Goal: Navigation & Orientation: Go to known website

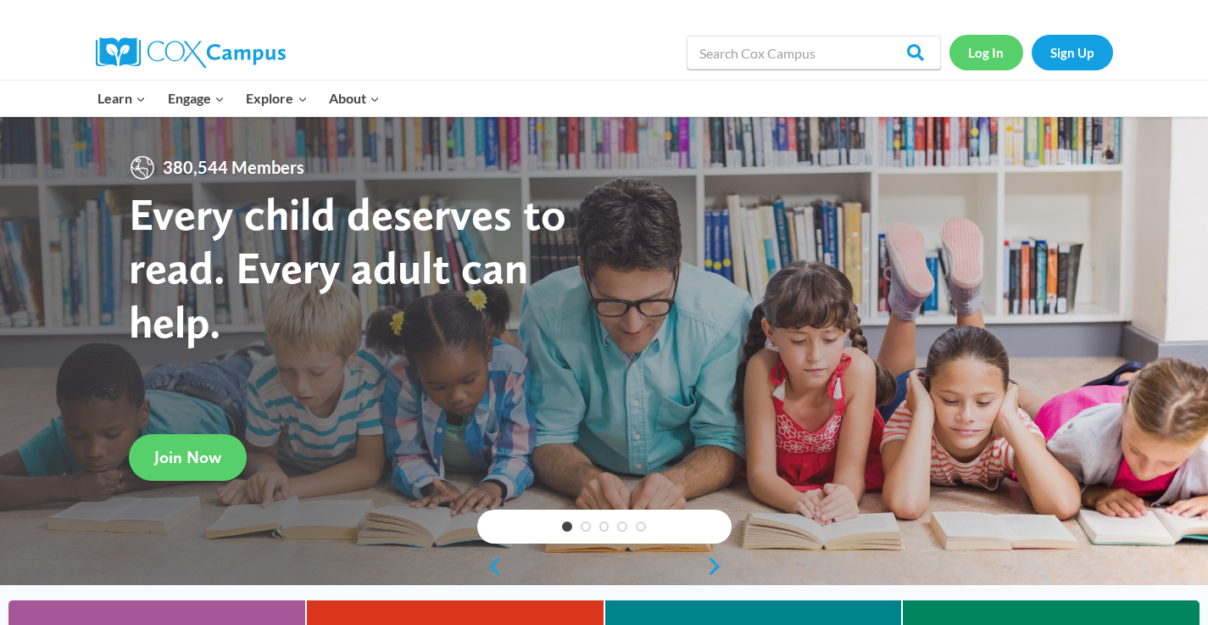
click at [992, 53] on link "Log In" at bounding box center [987, 52] width 74 height 35
click at [986, 48] on link "Log In" at bounding box center [987, 52] width 74 height 35
